Goal: Task Accomplishment & Management: Use online tool/utility

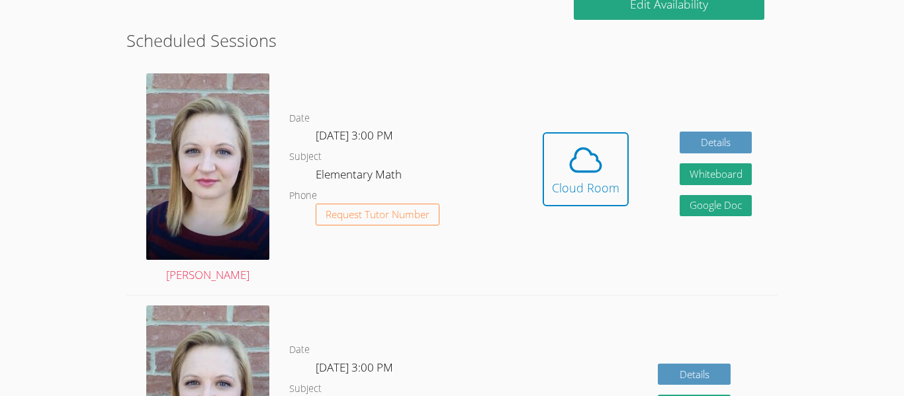
scroll to position [262, 0]
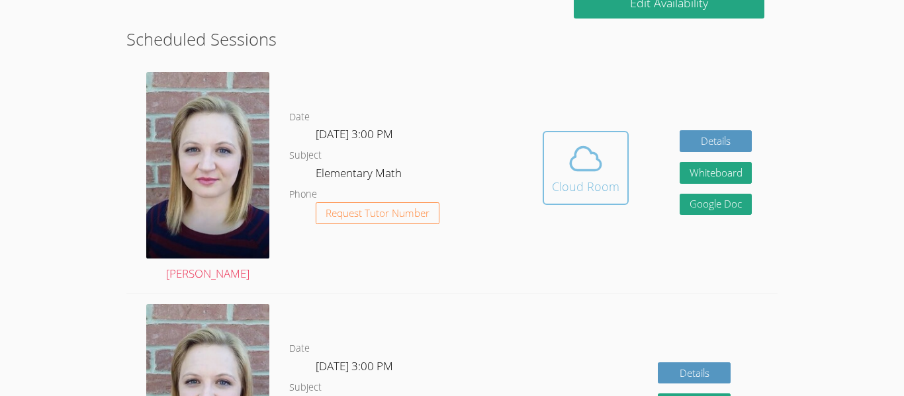
click at [558, 167] on span at bounding box center [585, 158] width 67 height 37
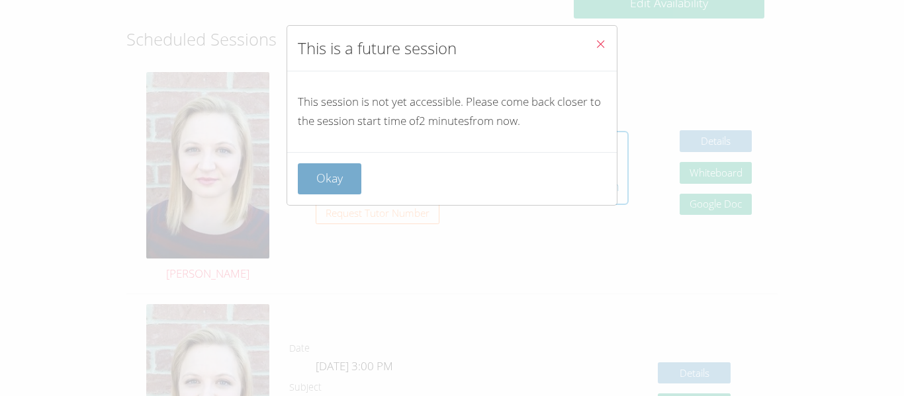
click at [326, 181] on button "Okay" at bounding box center [329, 178] width 63 height 31
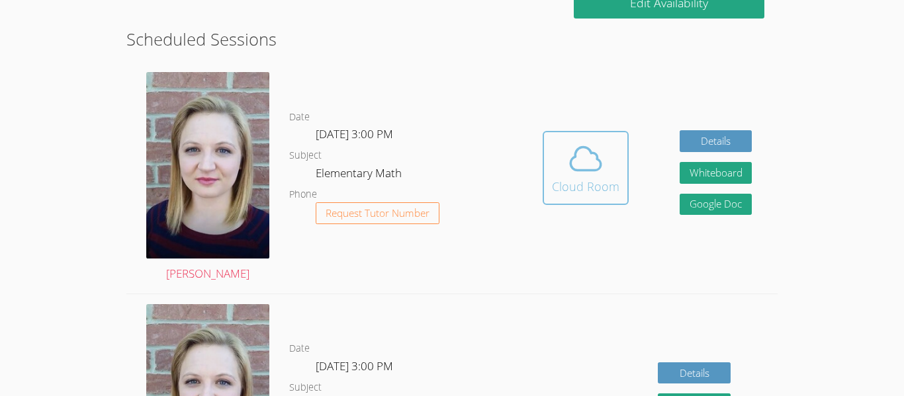
click at [584, 149] on icon at bounding box center [585, 158] width 37 height 37
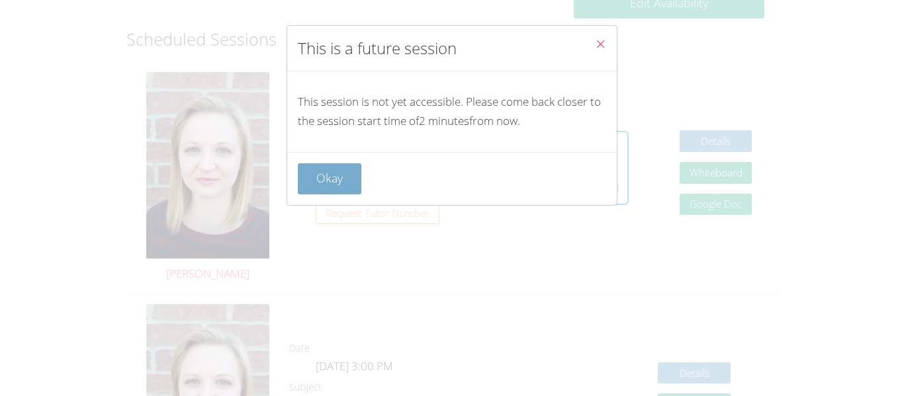
click at [340, 163] on button "Okay" at bounding box center [329, 178] width 63 height 31
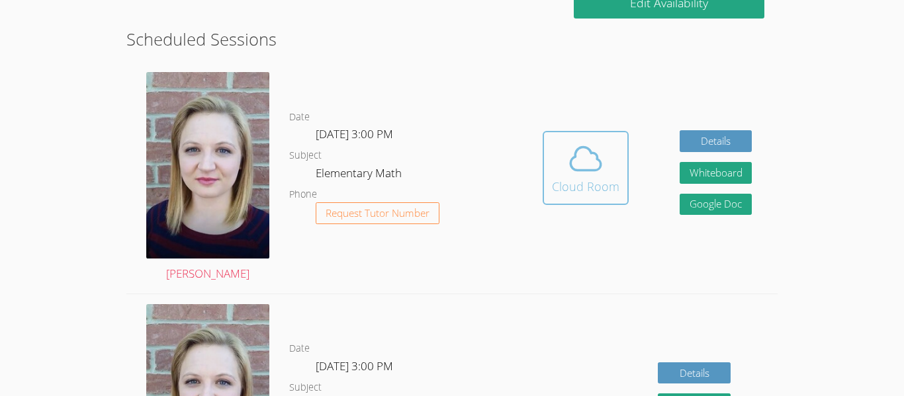
click at [576, 158] on icon at bounding box center [585, 158] width 37 height 37
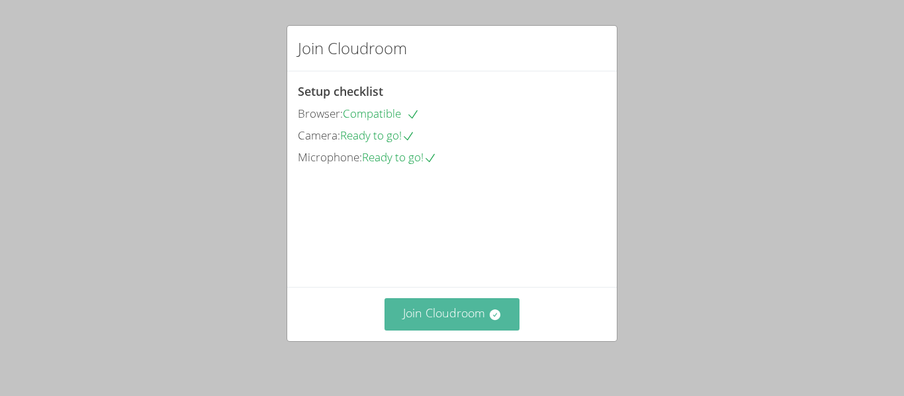
click at [446, 312] on button "Join Cloudroom" at bounding box center [452, 314] width 136 height 32
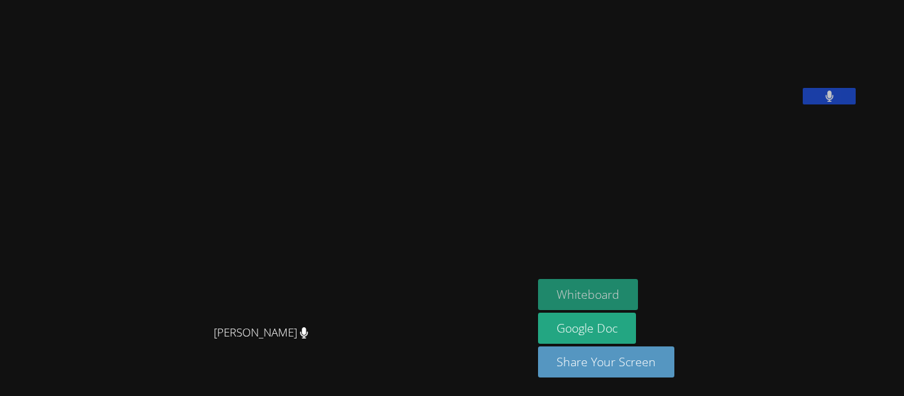
click at [607, 294] on button "Whiteboard" at bounding box center [588, 294] width 100 height 31
